Goal: Task Accomplishment & Management: Use online tool/utility

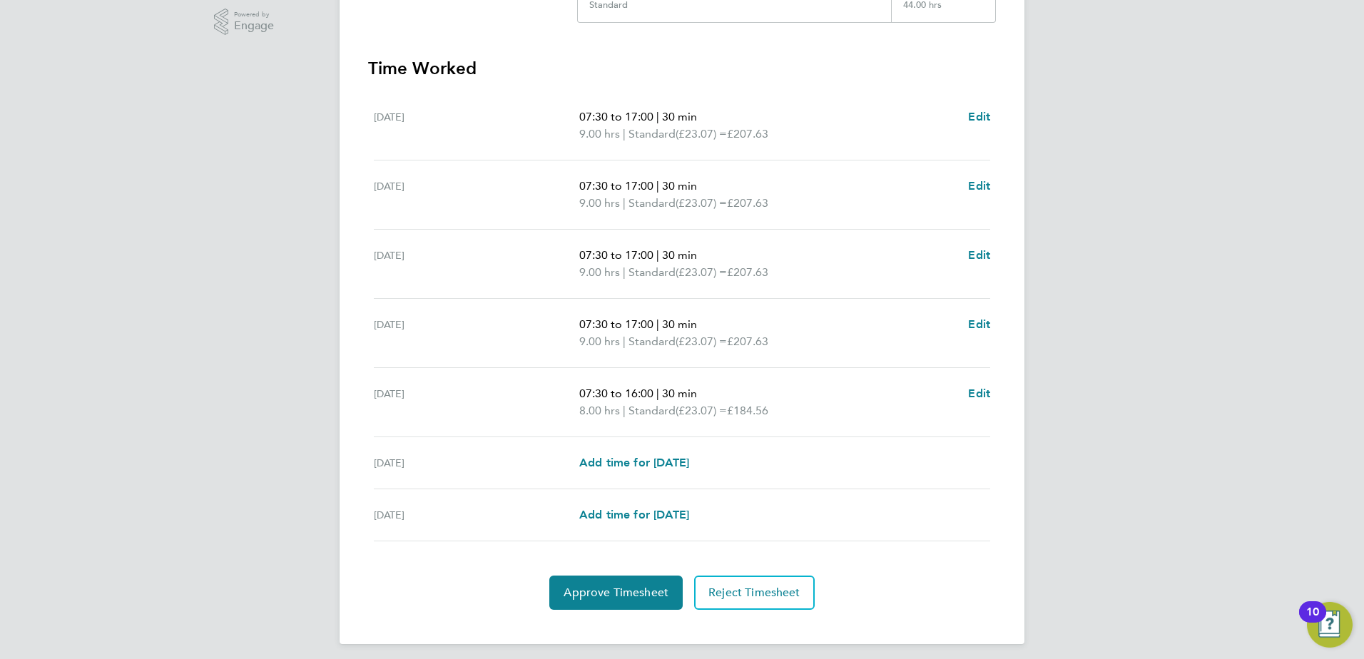
scroll to position [372, 0]
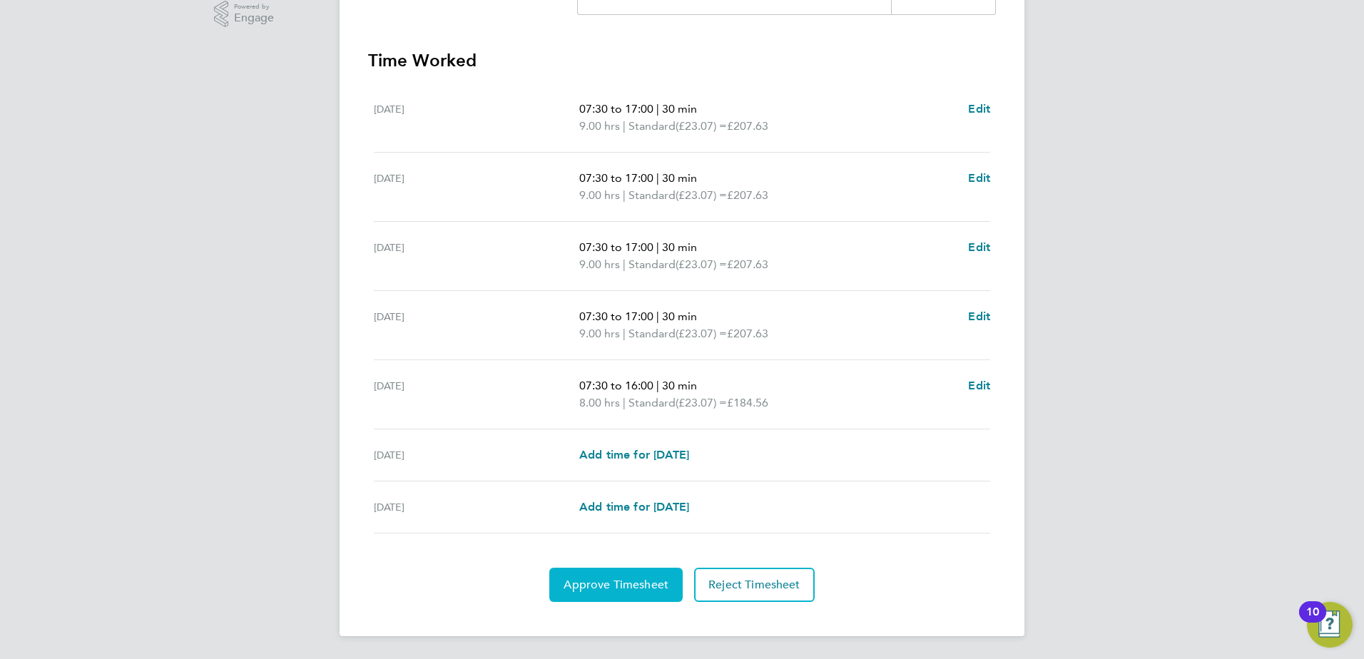
click at [639, 578] on span "Approve Timesheet" at bounding box center [615, 585] width 105 height 14
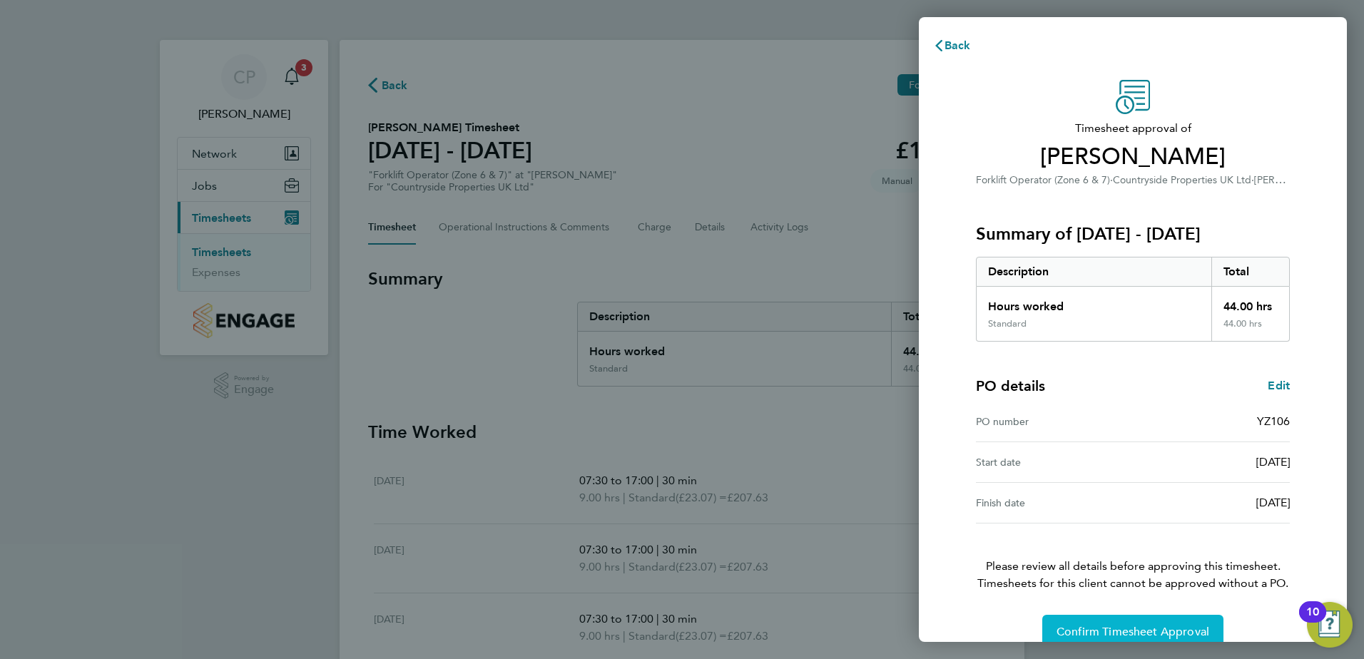
click at [1098, 624] on button "Confirm Timesheet Approval" at bounding box center [1132, 632] width 181 height 34
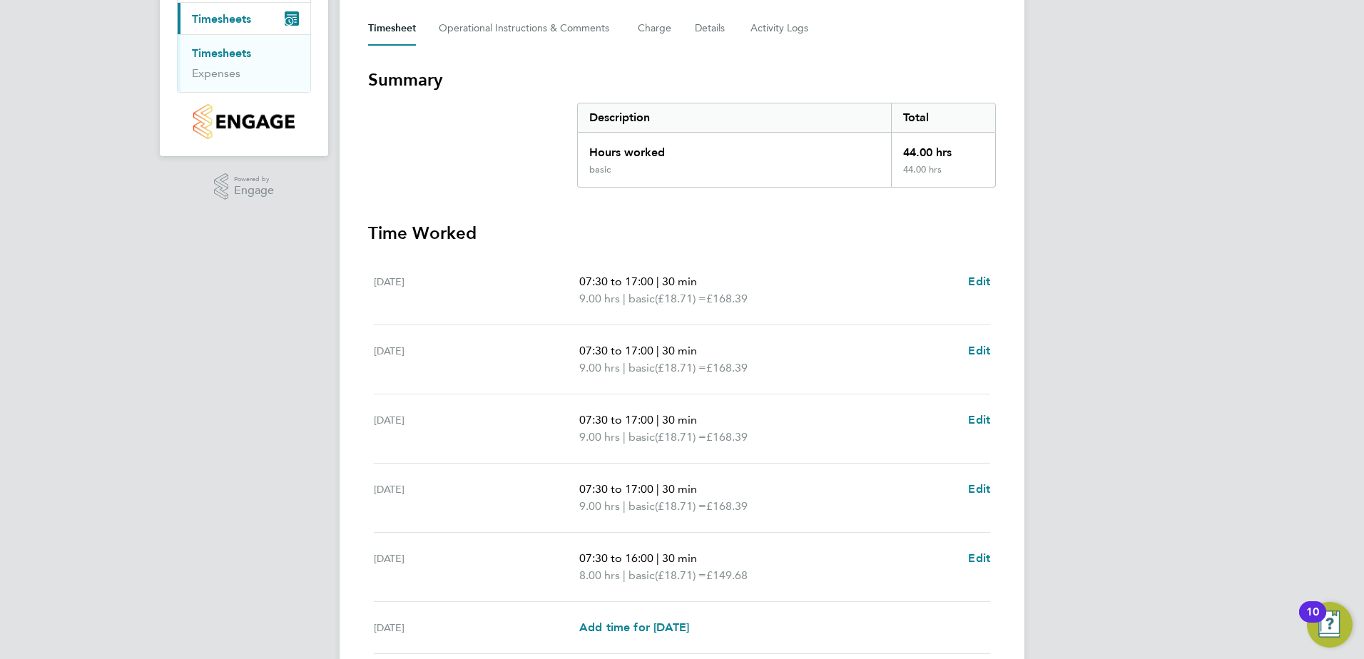
scroll to position [372, 0]
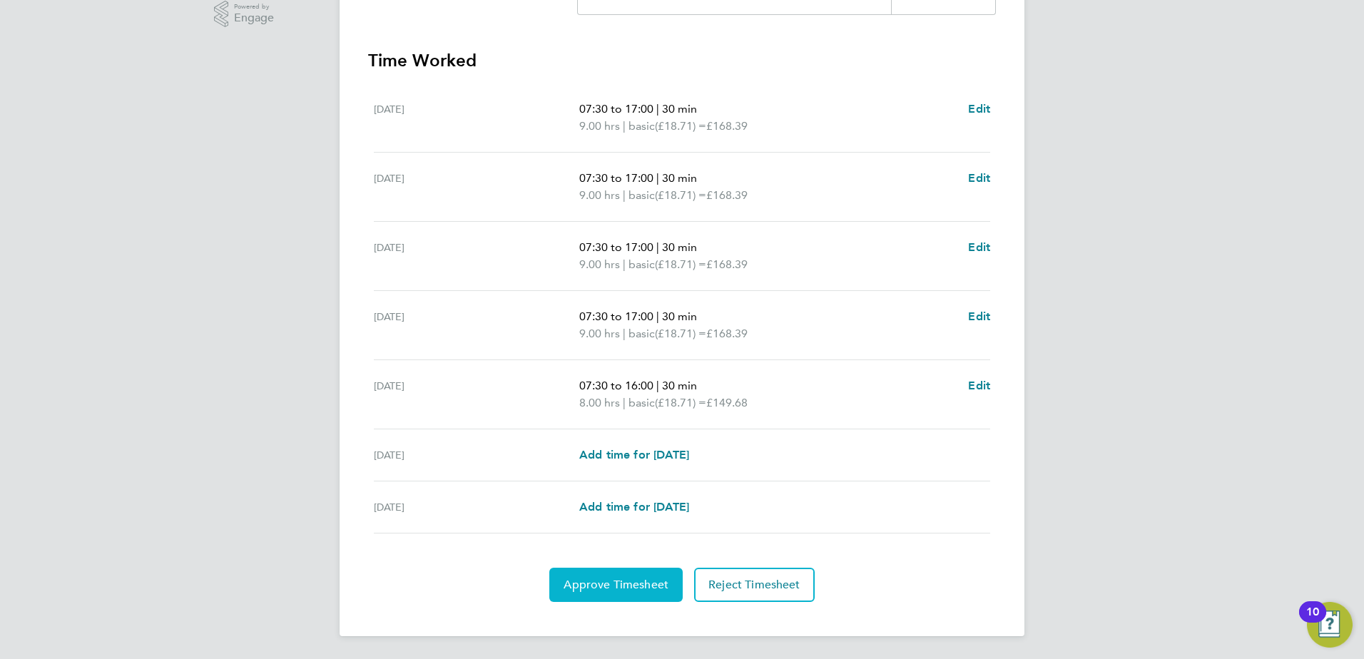
click at [615, 582] on span "Approve Timesheet" at bounding box center [615, 585] width 105 height 14
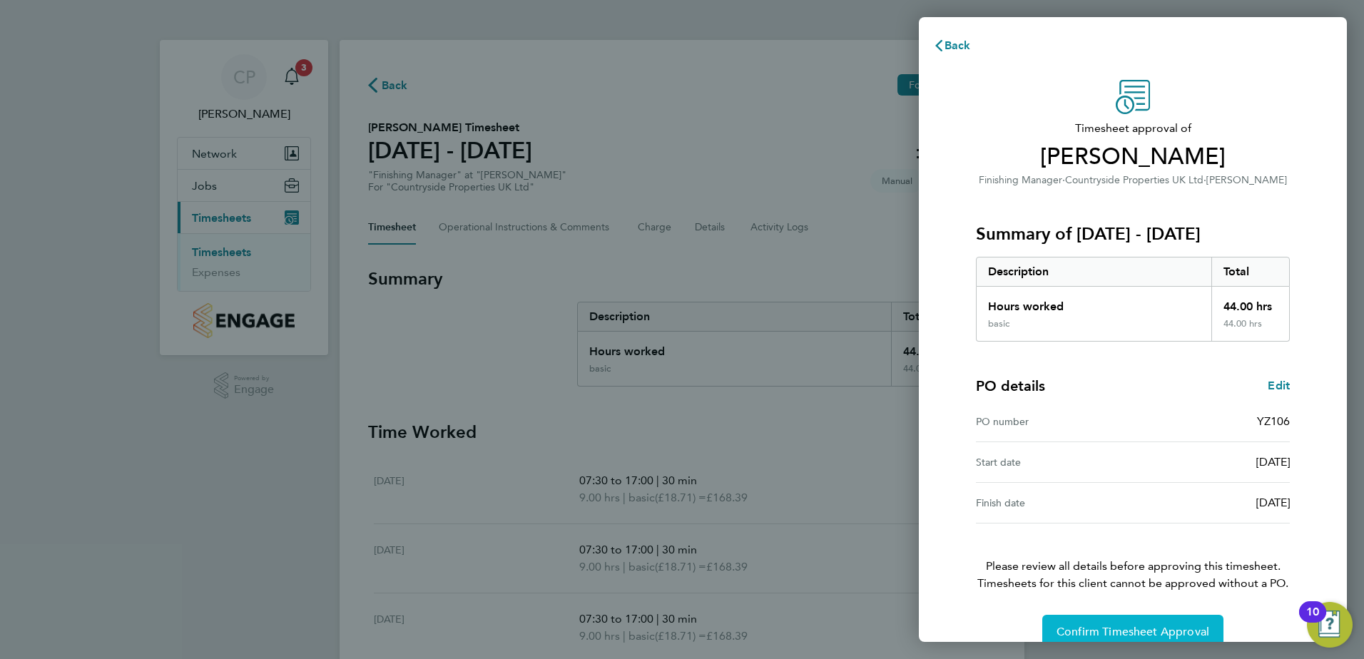
click at [1075, 628] on span "Confirm Timesheet Approval" at bounding box center [1132, 632] width 153 height 14
